Goal: Task Accomplishment & Management: Manage account settings

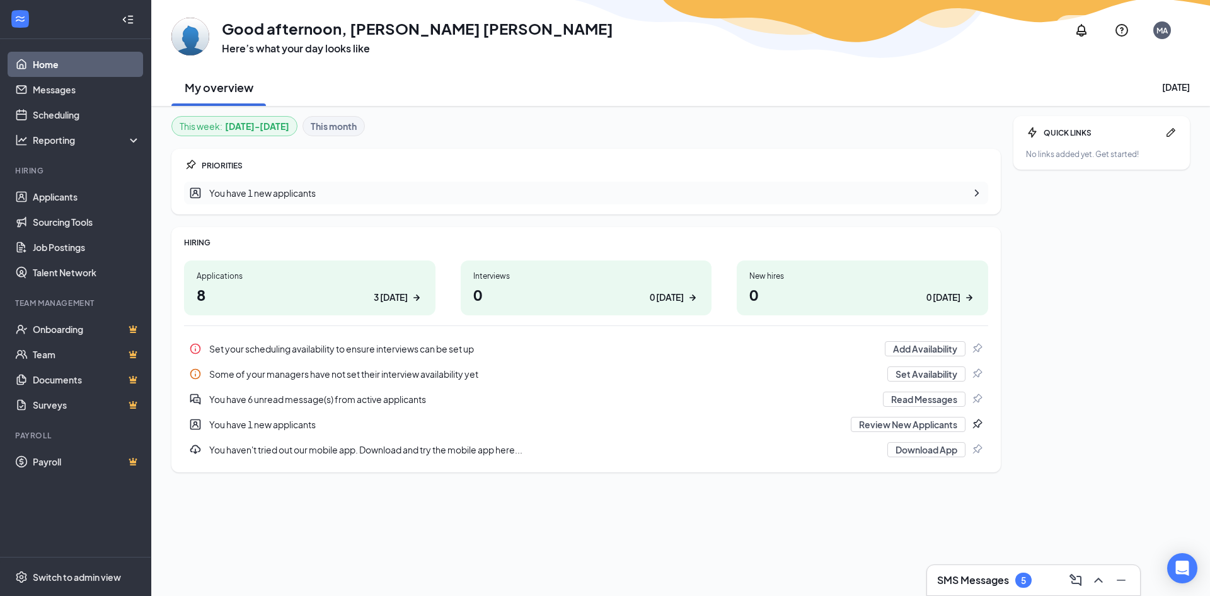
click at [323, 286] on h1 "8 3 [DATE]" at bounding box center [310, 294] width 226 height 21
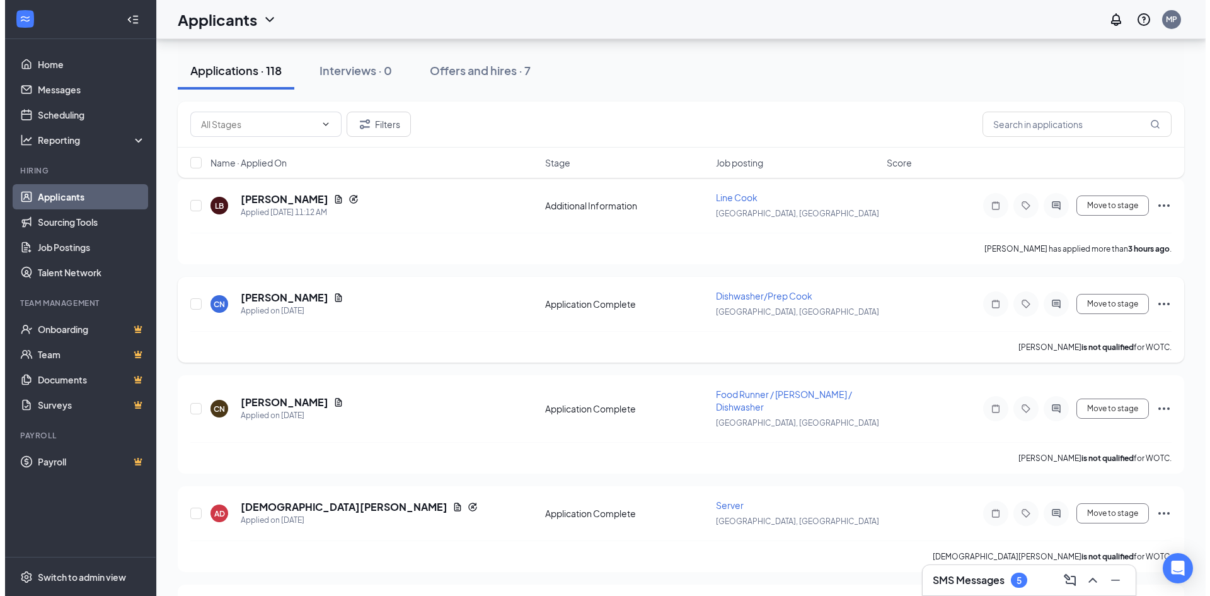
scroll to position [189, 0]
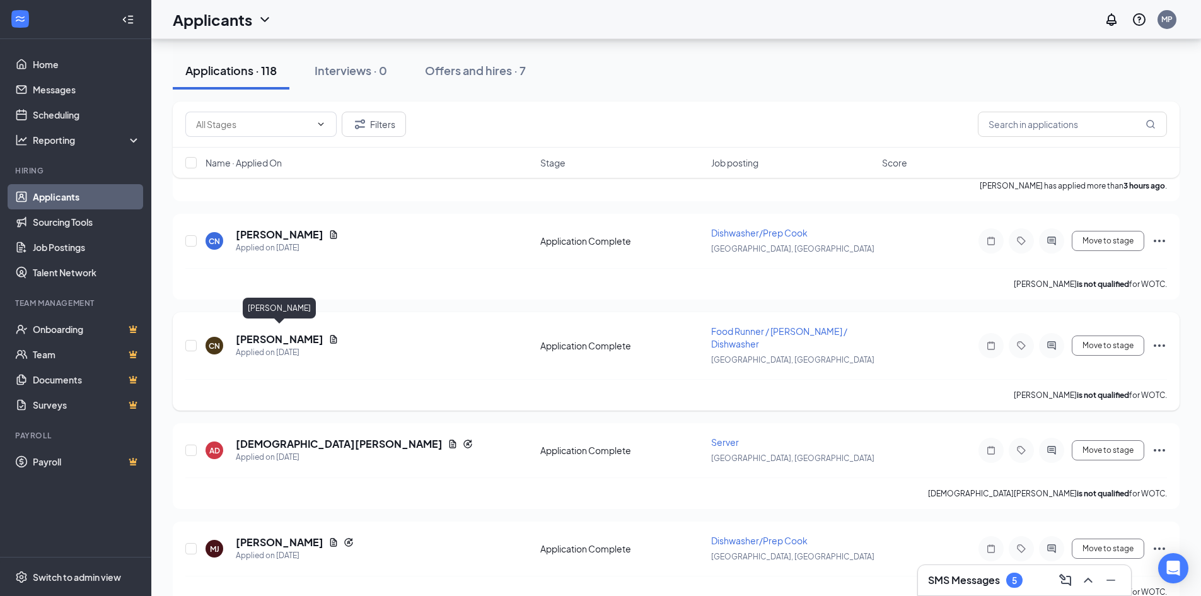
click at [309, 332] on h5 "[PERSON_NAME]" at bounding box center [280, 339] width 88 height 14
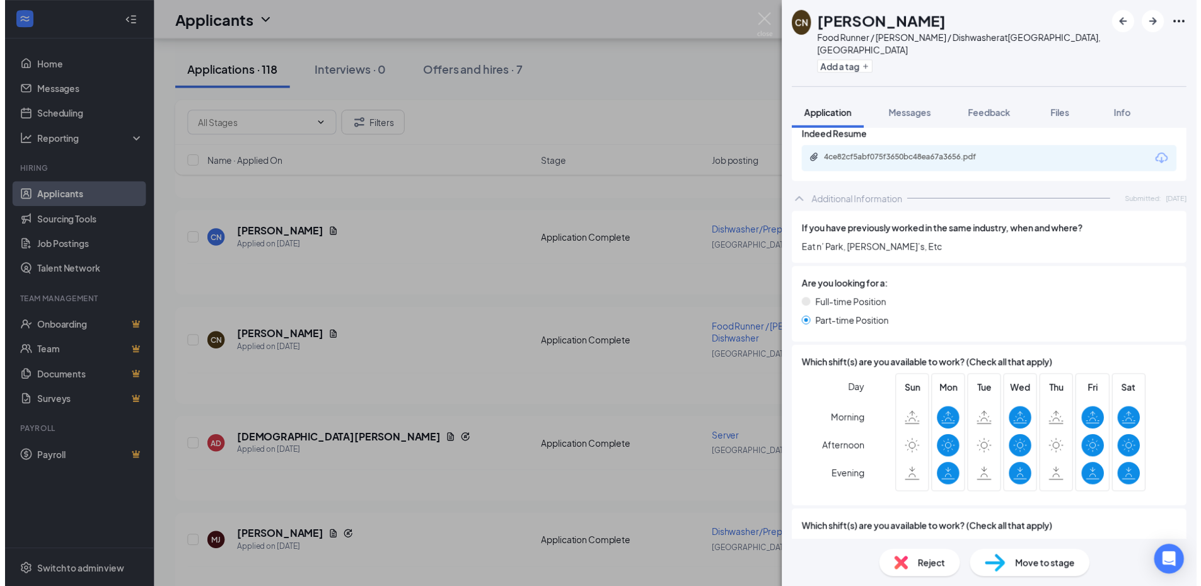
scroll to position [736, 0]
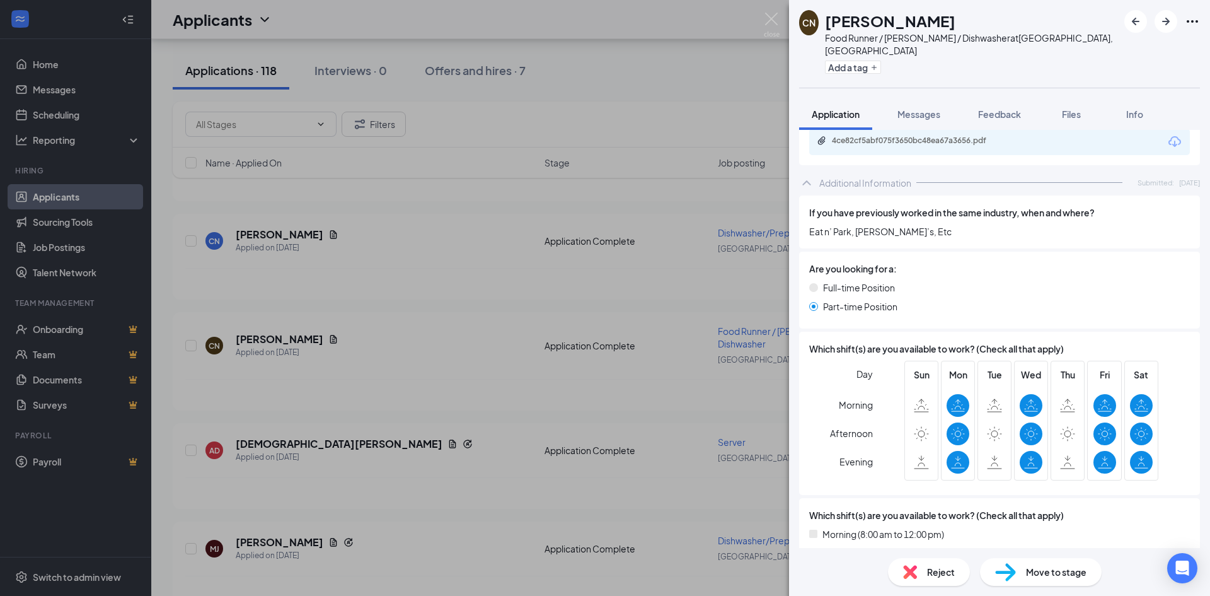
click at [762, 20] on div "CN [PERSON_NAME] Food Runner / [PERSON_NAME] / Dishwasher at [GEOGRAPHIC_DATA],…" at bounding box center [605, 298] width 1210 height 596
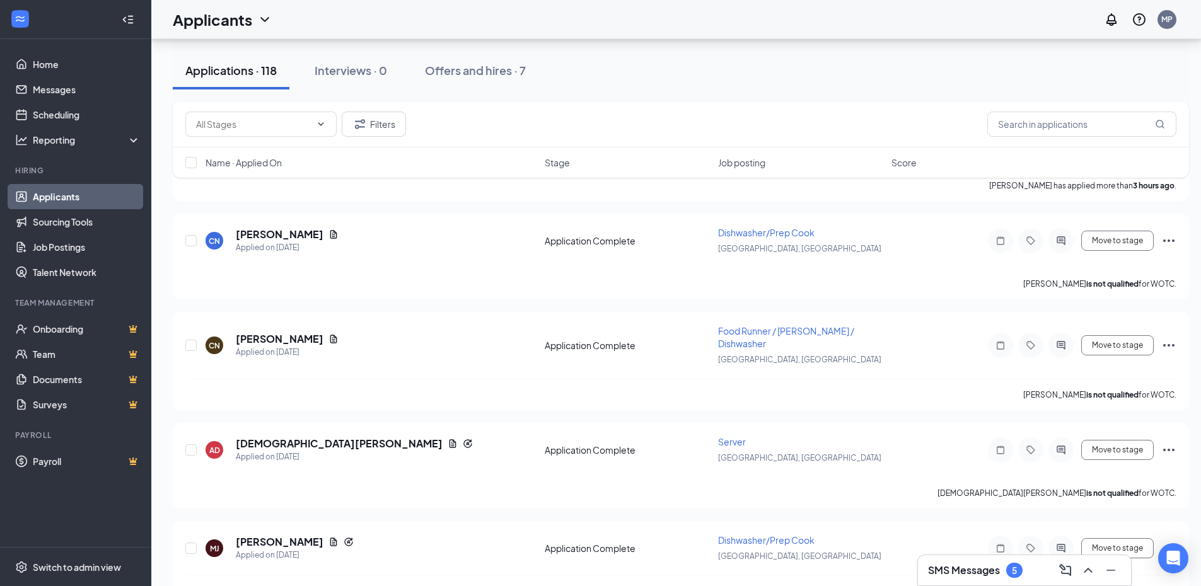
click at [765, 18] on div "Applicants MP" at bounding box center [675, 19] width 1049 height 39
